Goal: Transaction & Acquisition: Purchase product/service

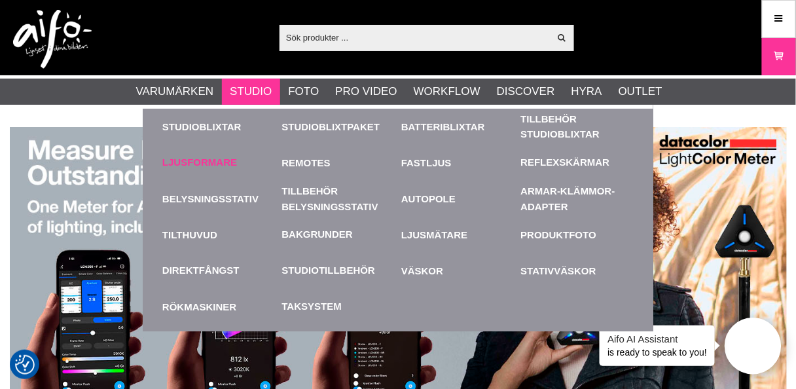
click at [204, 156] on link "Ljusformare" at bounding box center [199, 162] width 75 height 15
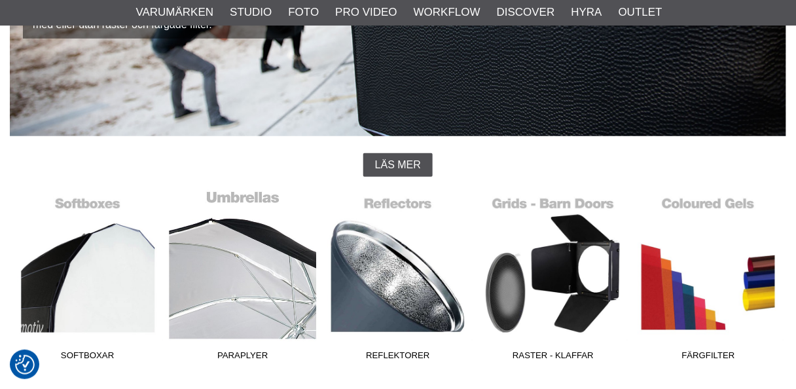
scroll to position [262, 0]
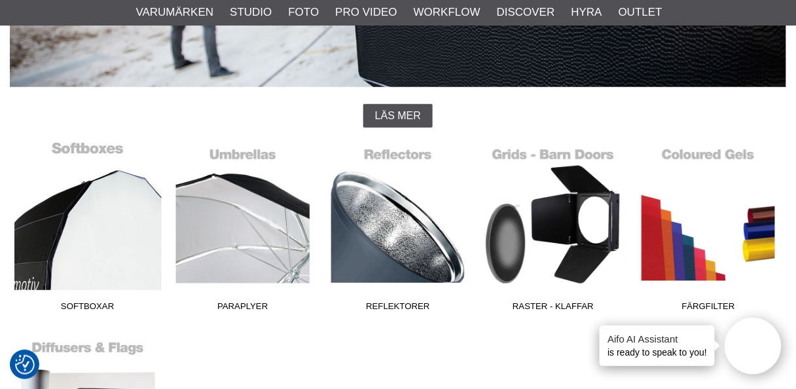
click at [72, 238] on link "Softboxar" at bounding box center [87, 229] width 155 height 177
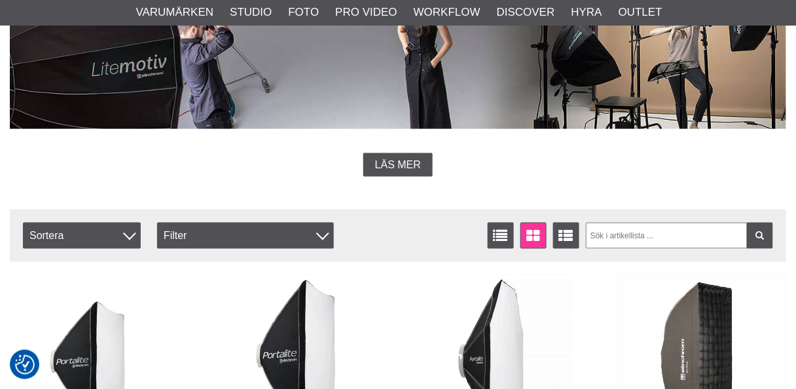
scroll to position [419, 0]
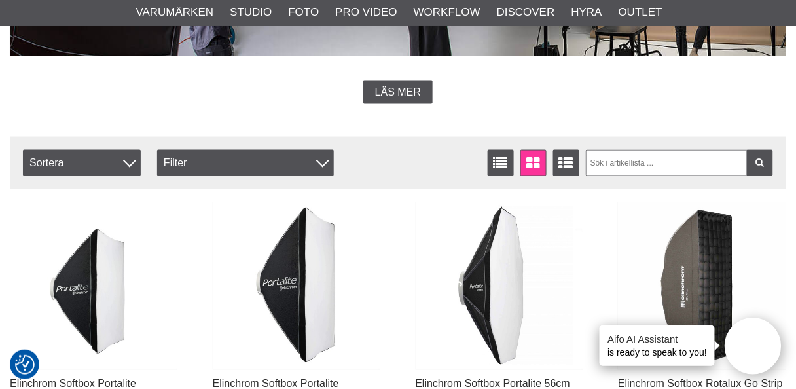
click at [690, 275] on img at bounding box center [702, 286] width 168 height 168
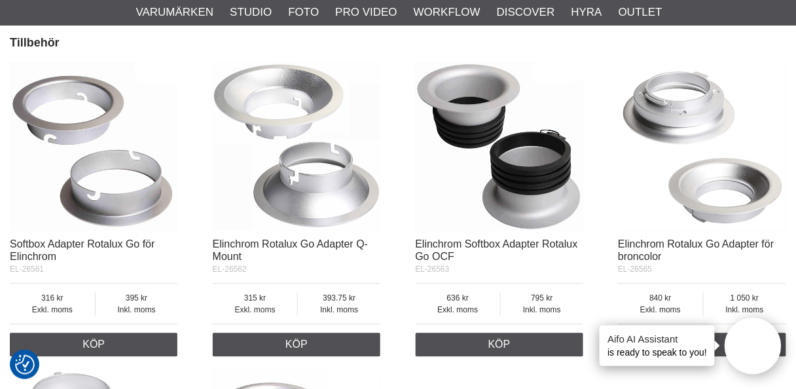
scroll to position [1938, 0]
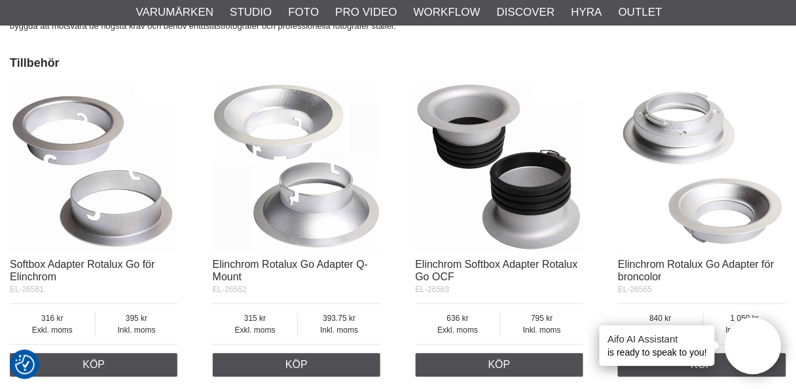
click at [292, 207] on img at bounding box center [297, 167] width 168 height 168
